Goal: Task Accomplishment & Management: Use online tool/utility

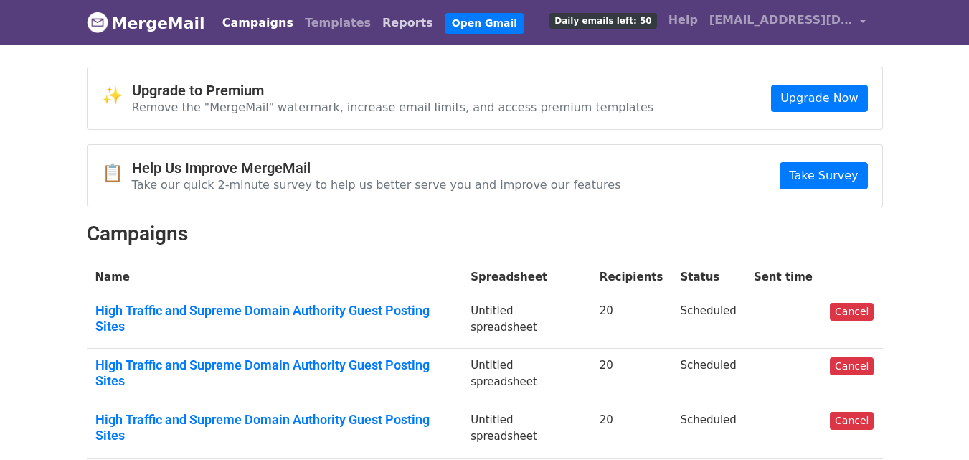
click at [377, 16] on link "Reports" at bounding box center [408, 23] width 62 height 29
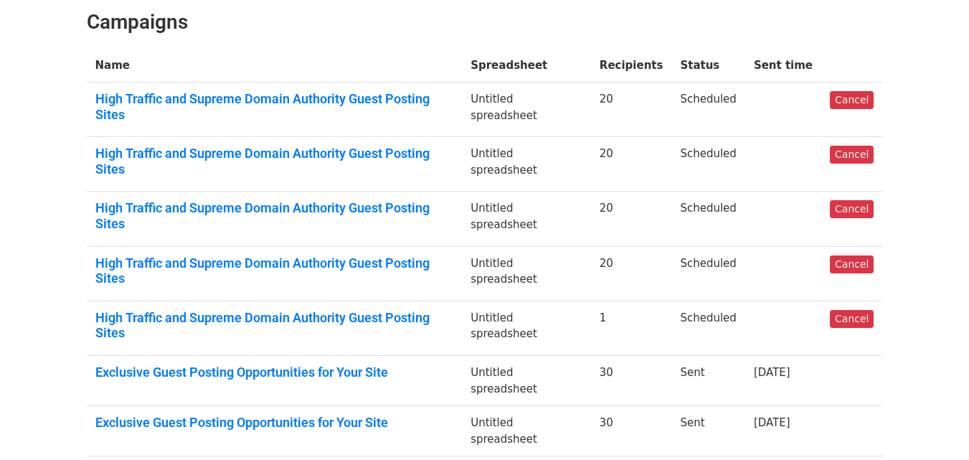
scroll to position [201, 0]
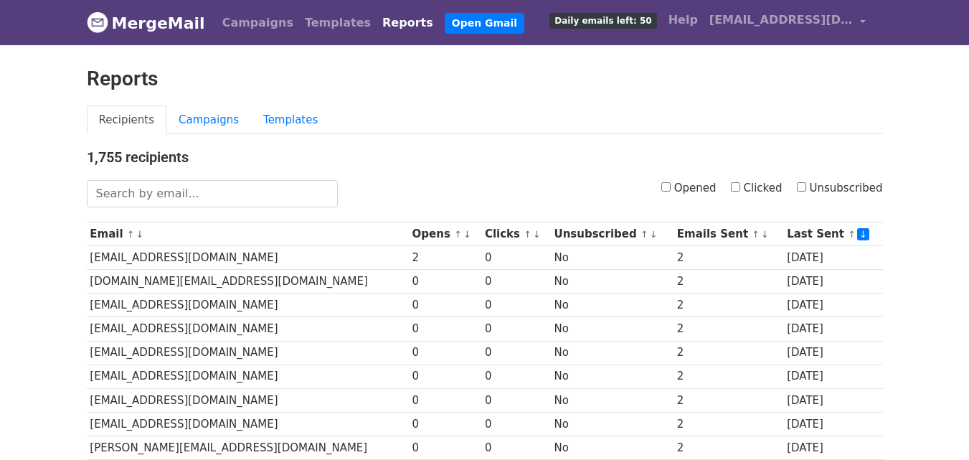
click at [671, 184] on input "Opened" at bounding box center [665, 186] width 9 height 9
checkbox input "true"
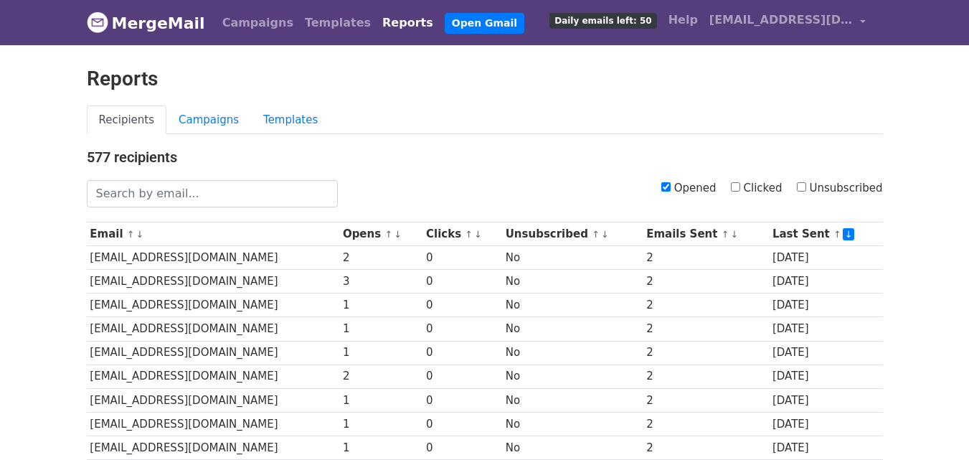
scroll to position [709, 0]
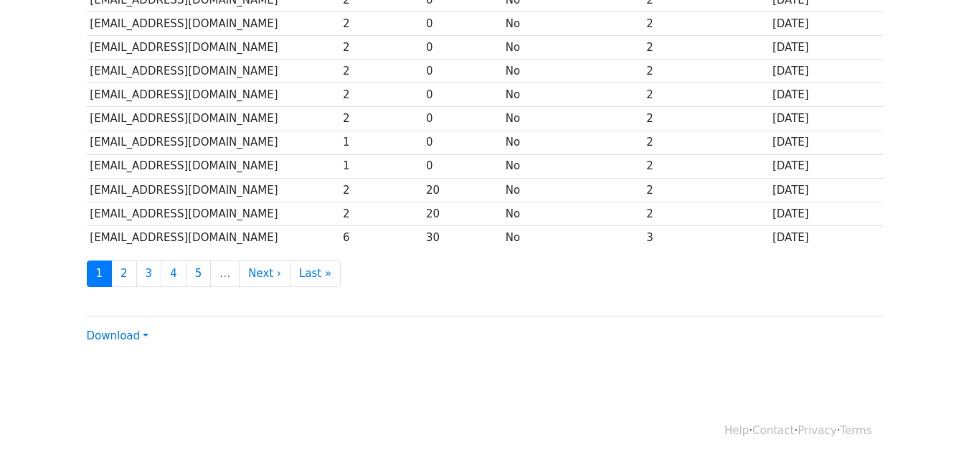
click at [109, 342] on div "Download CSV Excel" at bounding box center [485, 330] width 796 height 29
click at [118, 331] on link "Download" at bounding box center [118, 335] width 62 height 13
click at [117, 357] on link "CSV" at bounding box center [144, 362] width 113 height 23
